Goal: Information Seeking & Learning: Learn about a topic

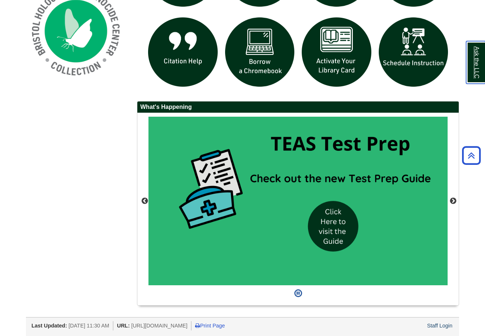
scroll to position [441, 0]
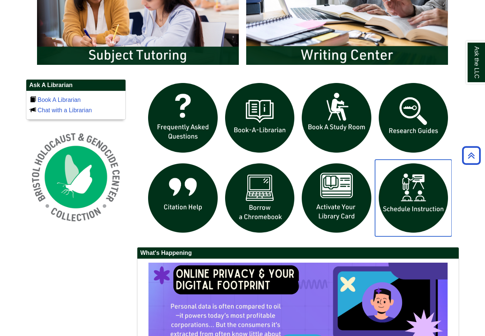
click at [400, 187] on img "slideshow" at bounding box center [413, 198] width 77 height 77
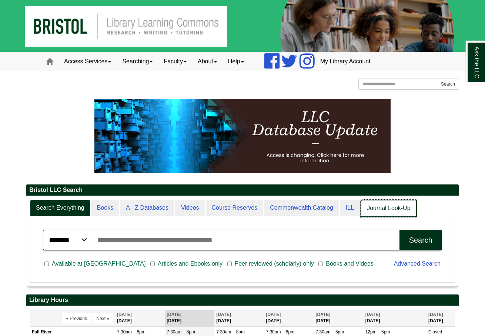
scroll to position [4, 4]
click at [371, 214] on link "Journal Look-Up" at bounding box center [389, 208] width 56 height 17
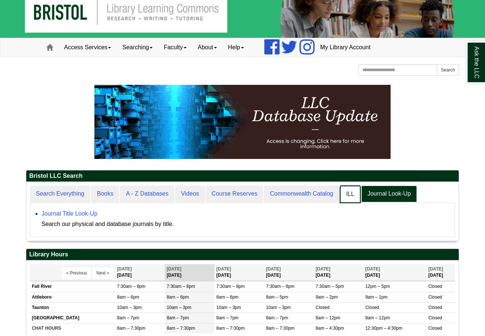
click at [341, 196] on link "ILL" at bounding box center [350, 194] width 21 height 17
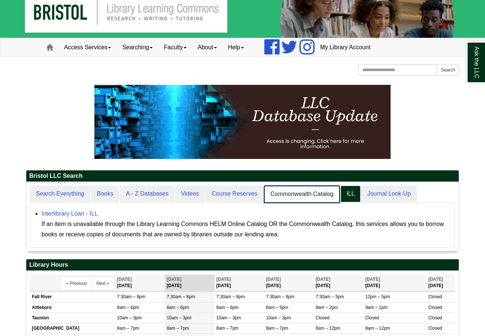
click at [310, 194] on link "Commonwealth Catalog" at bounding box center [302, 194] width 76 height 17
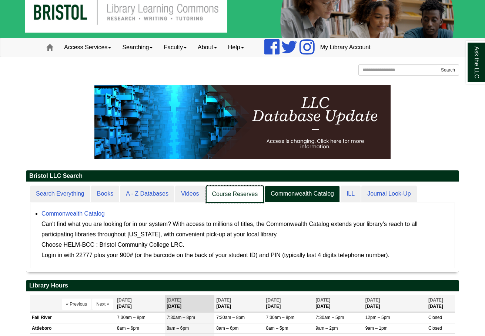
click at [236, 189] on link "Course Reserves" at bounding box center [235, 194] width 59 height 17
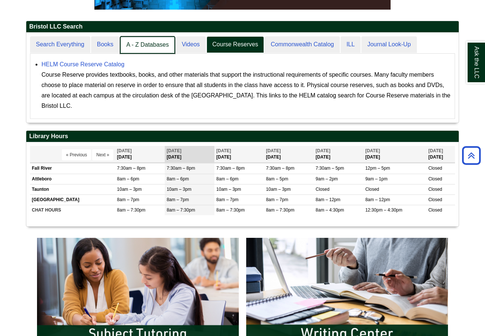
click at [155, 45] on link "A - Z Databases" at bounding box center [147, 44] width 55 height 17
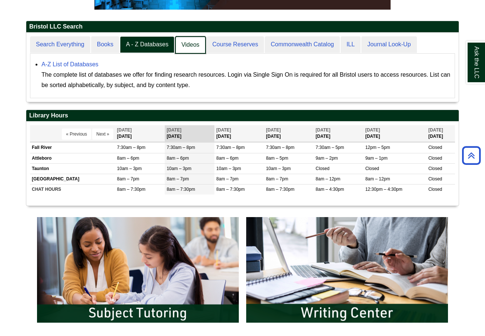
click at [184, 46] on link "Videos" at bounding box center [190, 44] width 31 height 17
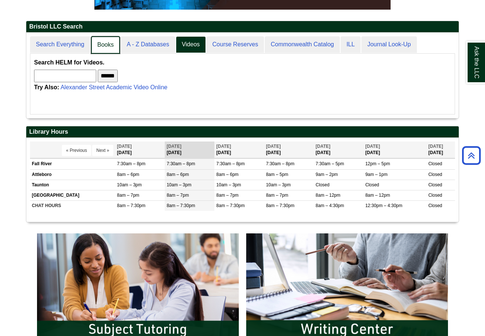
click at [97, 46] on link "Books" at bounding box center [105, 44] width 29 height 17
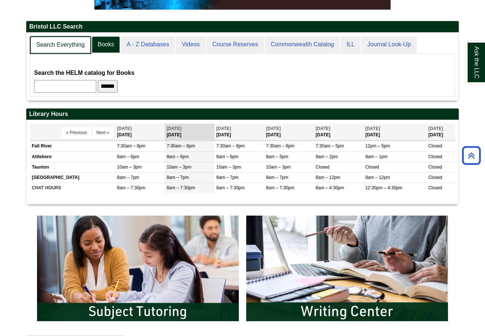
click at [79, 43] on link "Search Everything" at bounding box center [60, 44] width 61 height 17
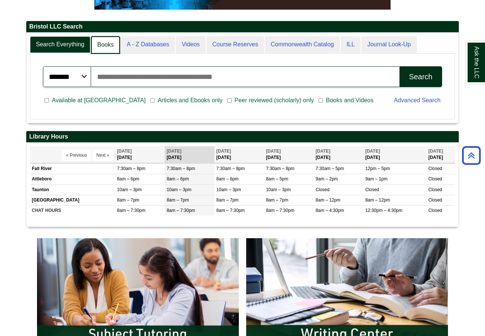
click at [106, 41] on link "Books" at bounding box center [105, 44] width 29 height 17
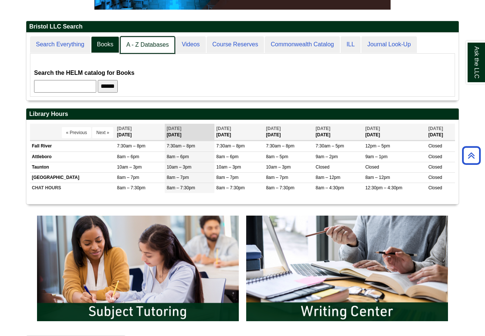
click at [132, 44] on link "A - Z Databases" at bounding box center [147, 44] width 55 height 17
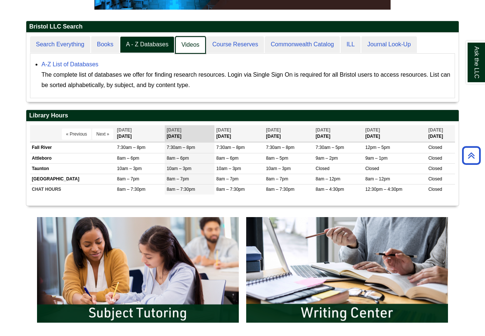
click at [188, 43] on link "Videos" at bounding box center [190, 44] width 31 height 17
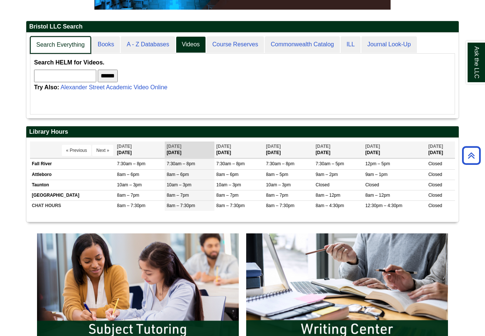
click at [73, 37] on link "Search Everything" at bounding box center [60, 44] width 61 height 17
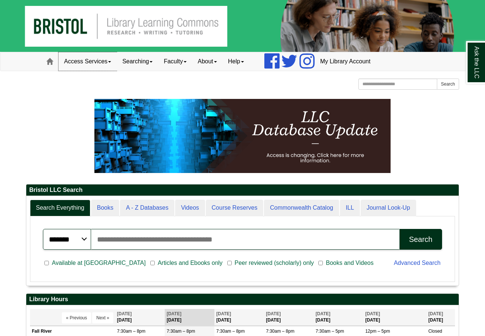
click at [104, 60] on link "Access Services" at bounding box center [88, 61] width 58 height 19
click at [129, 60] on link "Searching" at bounding box center [137, 61] width 41 height 19
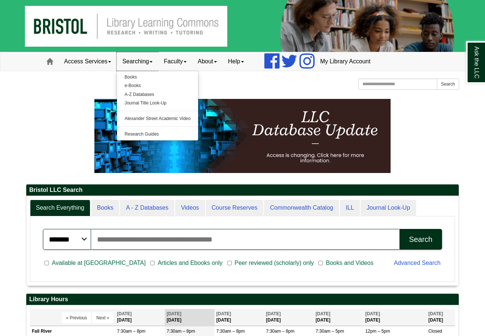
click at [129, 60] on link "Searching" at bounding box center [137, 61] width 41 height 19
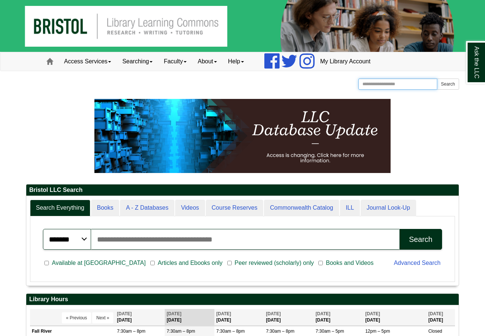
click at [407, 83] on input "Search the Website" at bounding box center [397, 84] width 79 height 11
type input "********"
click at [448, 84] on button "Search" at bounding box center [448, 84] width 22 height 11
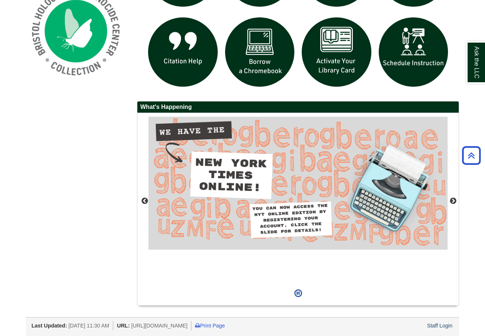
scroll to position [468, 0]
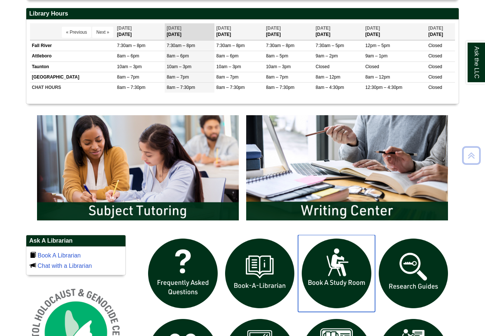
scroll to position [367, 0]
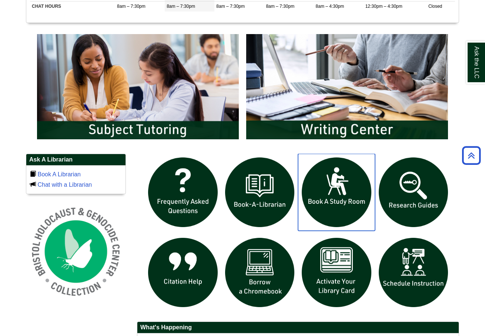
click at [350, 192] on img "slideshow" at bounding box center [336, 192] width 77 height 77
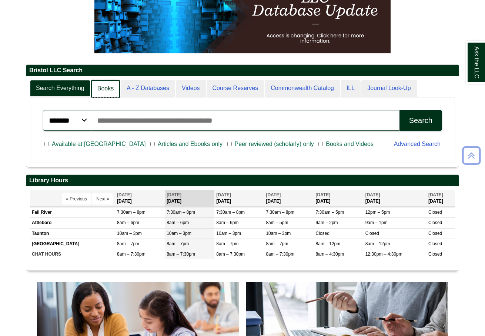
scroll to position [90, 433]
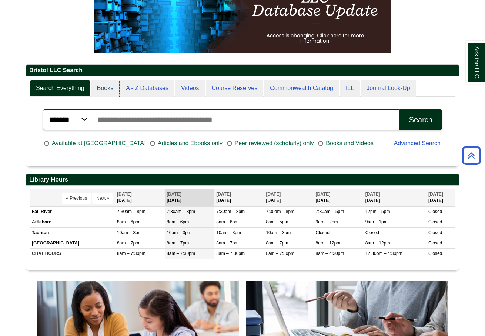
click at [100, 91] on body "Skip to Main Content Toggle navigation Home Access Services Access Services Pol…" at bounding box center [242, 341] width 485 height 923
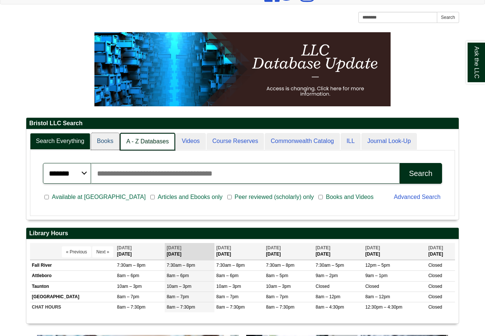
scroll to position [4, 4]
click at [146, 139] on link "A - Z Databases" at bounding box center [147, 141] width 55 height 17
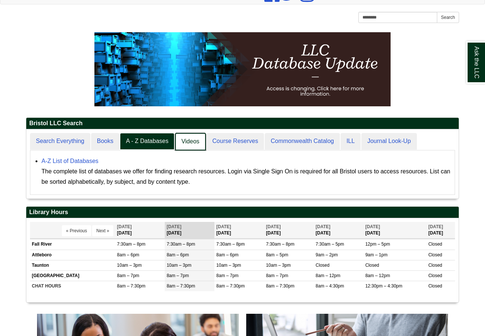
click at [193, 143] on link "Videos" at bounding box center [190, 141] width 31 height 17
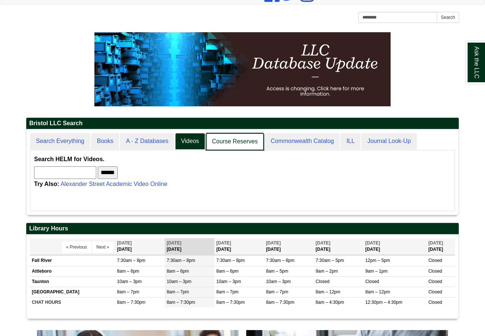
click at [227, 141] on link "Course Reserves" at bounding box center [235, 141] width 59 height 17
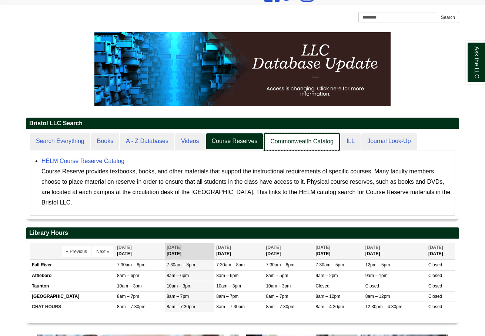
click at [276, 141] on link "Commonwealth Catalog" at bounding box center [302, 141] width 76 height 17
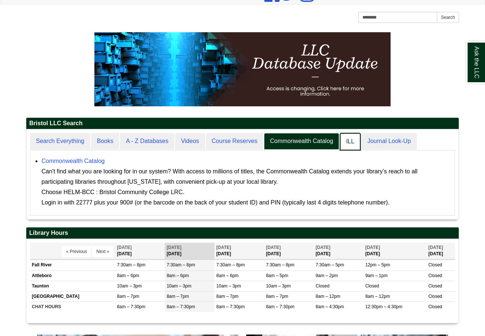
click at [342, 140] on link "ILL" at bounding box center [350, 141] width 21 height 17
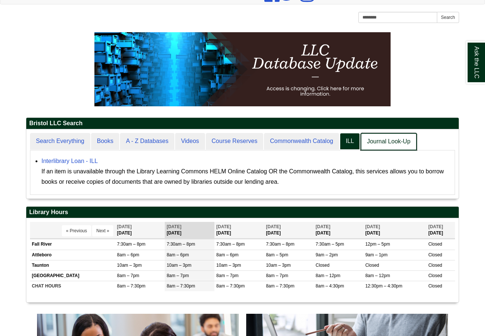
click at [384, 138] on link "Journal Look-Up" at bounding box center [389, 141] width 56 height 17
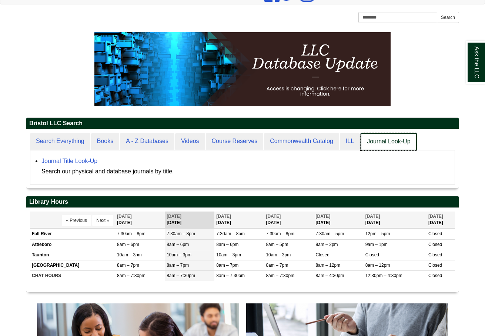
click at [384, 139] on link "Journal Look-Up" at bounding box center [389, 141] width 56 height 17
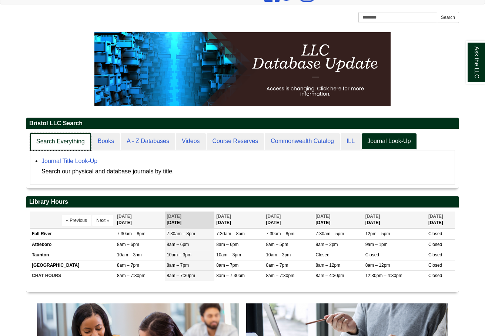
click at [54, 139] on link "Search Everything" at bounding box center [60, 141] width 61 height 17
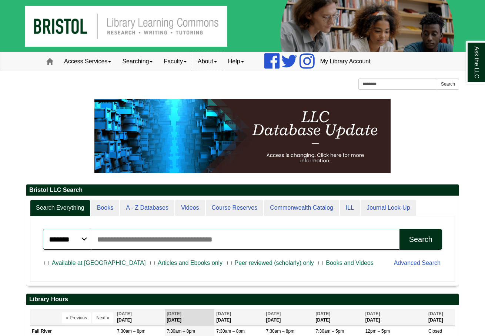
click at [217, 62] on link "About" at bounding box center [207, 61] width 30 height 19
click at [213, 61] on link "About" at bounding box center [207, 61] width 30 height 19
click at [90, 66] on link "Access Services" at bounding box center [88, 61] width 58 height 19
click at [52, 63] on span at bounding box center [49, 61] width 7 height 7
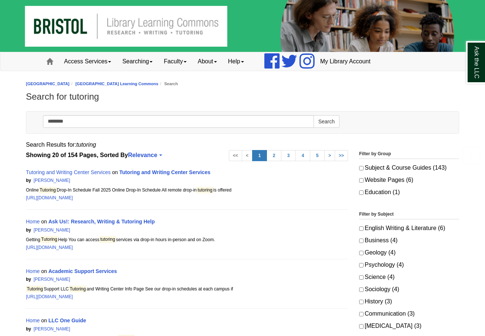
scroll to position [60, 0]
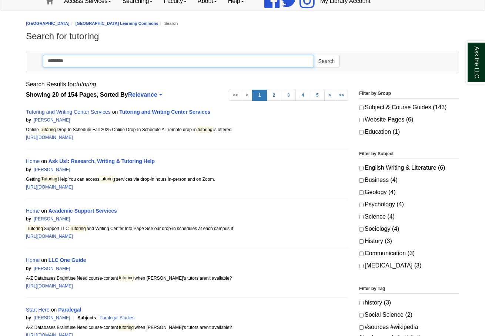
click at [166, 56] on input "********" at bounding box center [178, 61] width 271 height 13
click at [161, 67] on input "********" at bounding box center [178, 61] width 271 height 13
click at [326, 61] on button "Search" at bounding box center [327, 61] width 26 height 13
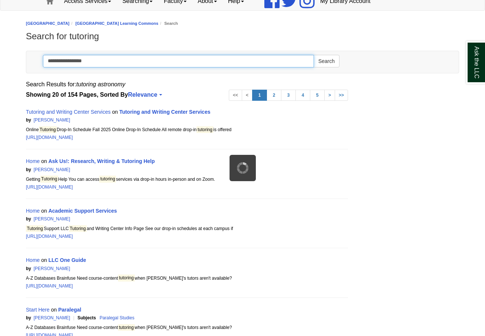
scroll to position [20, 0]
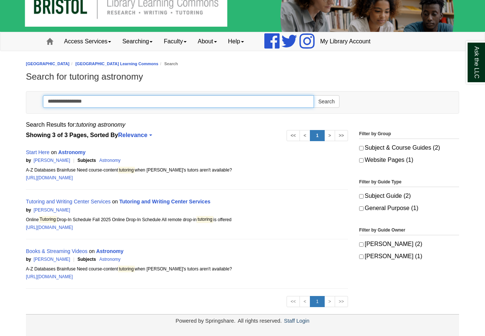
click at [68, 102] on input "**********" at bounding box center [178, 101] width 271 height 13
click at [66, 103] on input "**********" at bounding box center [178, 101] width 271 height 13
click at [326, 101] on button "Search" at bounding box center [327, 101] width 26 height 13
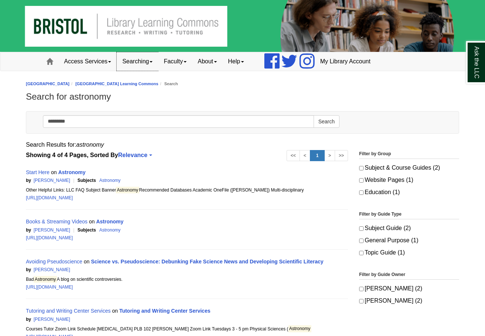
click at [147, 60] on link "Searching" at bounding box center [137, 61] width 41 height 19
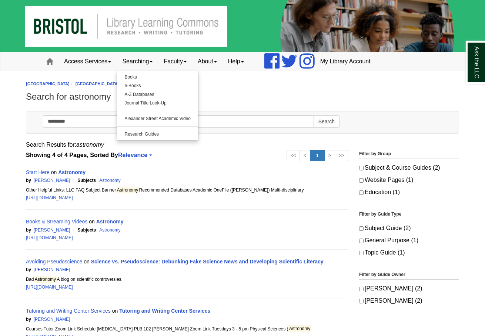
click at [172, 56] on link "Faculty" at bounding box center [175, 61] width 34 height 19
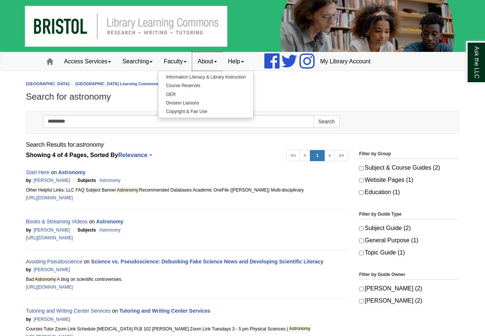
click at [210, 62] on link "About" at bounding box center [207, 61] width 30 height 19
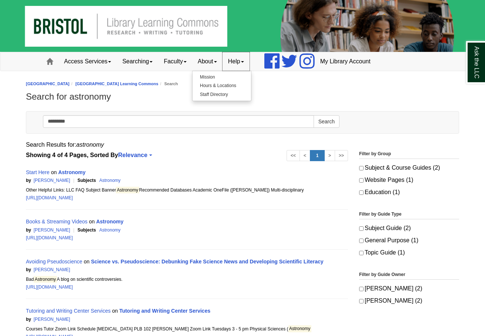
click at [232, 66] on link "Help" at bounding box center [236, 61] width 27 height 19
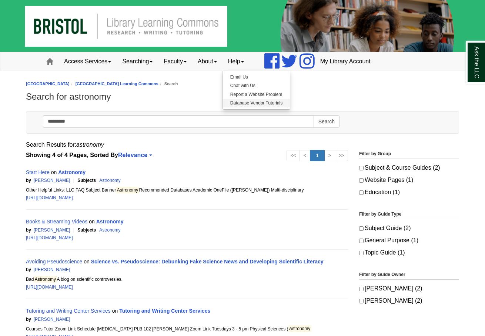
click at [247, 102] on link "Database Vendor Tutorials" at bounding box center [256, 103] width 67 height 9
click at [78, 15] on img at bounding box center [242, 26] width 485 height 52
click at [48, 81] on li "[GEOGRAPHIC_DATA]" at bounding box center [48, 83] width 44 height 7
click at [48, 82] on link "[GEOGRAPHIC_DATA]" at bounding box center [48, 83] width 44 height 4
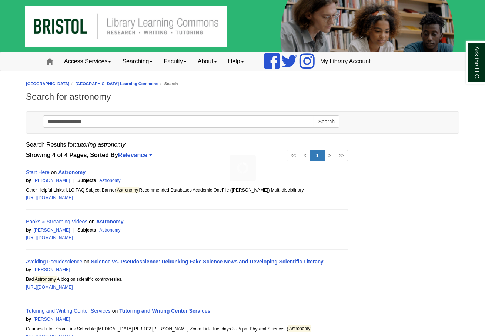
scroll to position [20, 0]
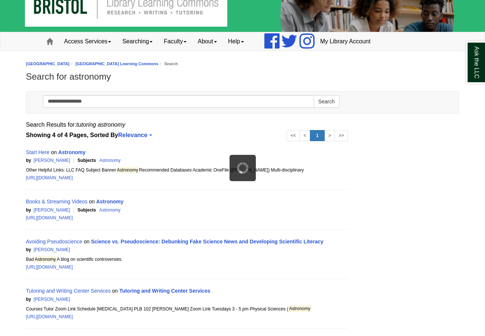
type input "********"
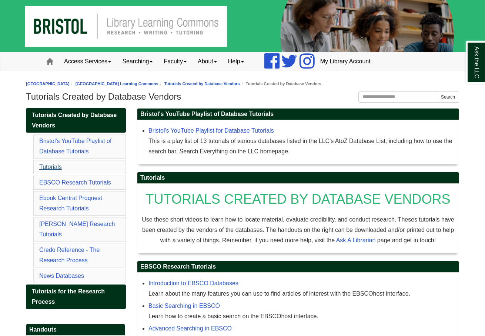
click at [56, 165] on link "Tutorials" at bounding box center [50, 167] width 23 height 6
click at [125, 57] on link "Searching" at bounding box center [137, 61] width 41 height 19
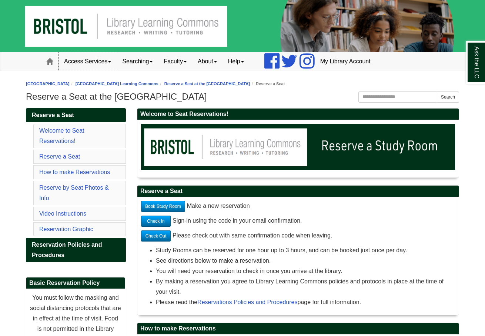
click at [89, 61] on link "Access Services" at bounding box center [88, 61] width 58 height 19
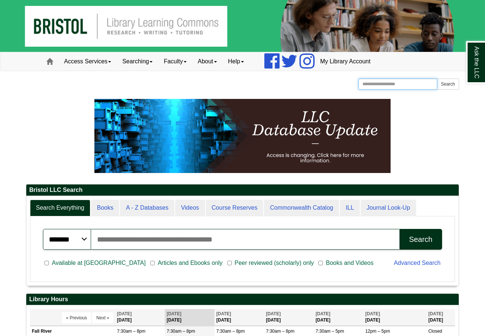
click at [393, 80] on input "Search the Website" at bounding box center [397, 84] width 79 height 11
type input "*********"
click at [448, 84] on button "Search" at bounding box center [448, 84] width 22 height 11
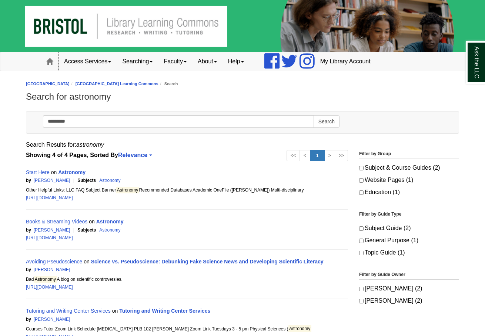
click at [88, 61] on link "Access Services" at bounding box center [88, 61] width 58 height 19
click at [87, 61] on link "Access Services" at bounding box center [88, 61] width 58 height 19
click at [145, 59] on link "Searching" at bounding box center [137, 61] width 41 height 19
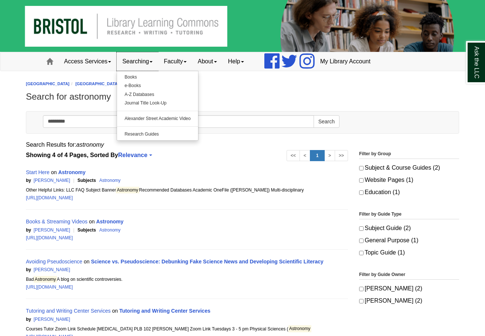
click at [150, 59] on link "Searching" at bounding box center [137, 61] width 41 height 19
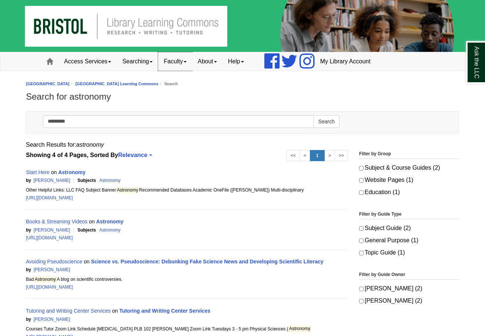
click at [173, 59] on link "Faculty" at bounding box center [175, 61] width 34 height 19
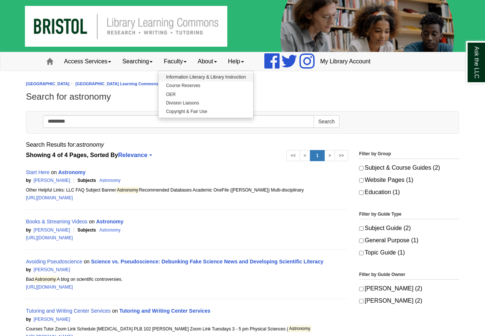
click at [212, 76] on link "Information Literacy & Library Instruction" at bounding box center [206, 77] width 94 height 9
